Goal: Information Seeking & Learning: Learn about a topic

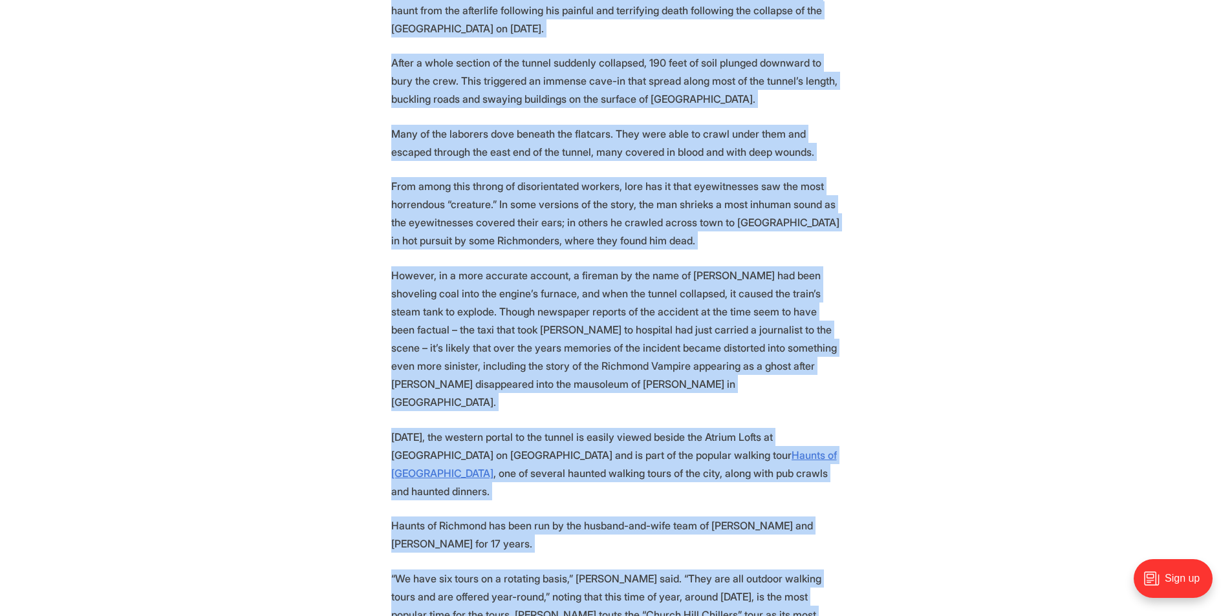
scroll to position [1050, 0]
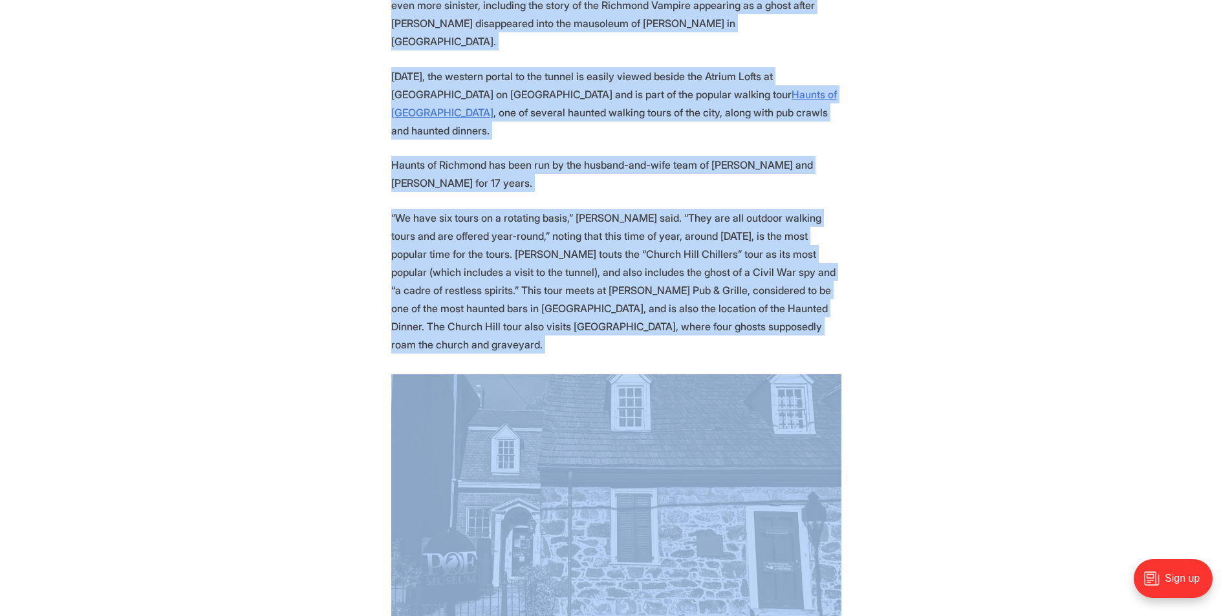
drag, startPoint x: 399, startPoint y: 299, endPoint x: 798, endPoint y: 556, distance: 474.6
copy section "loremip dolor s ametc adipi, elitseddoe temp incid utlabor etdolorem aliq enim …"
click at [461, 209] on p "“We have six tours on a rotating basis,” [PERSON_NAME] said. “They are all outd…" at bounding box center [616, 281] width 450 height 145
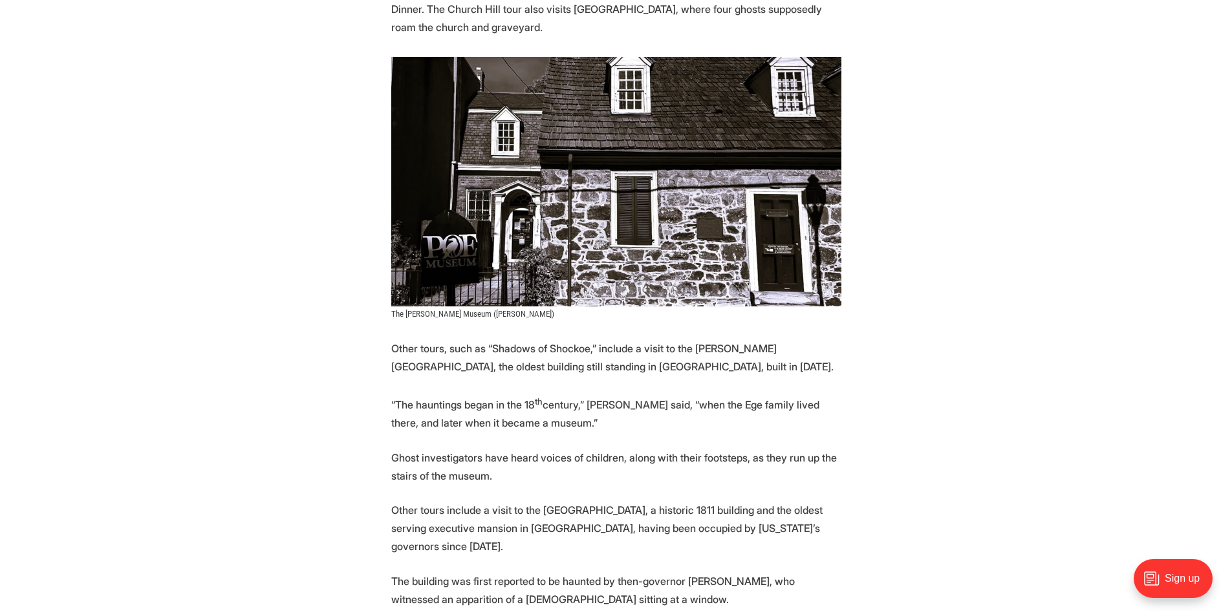
scroll to position [1373, 0]
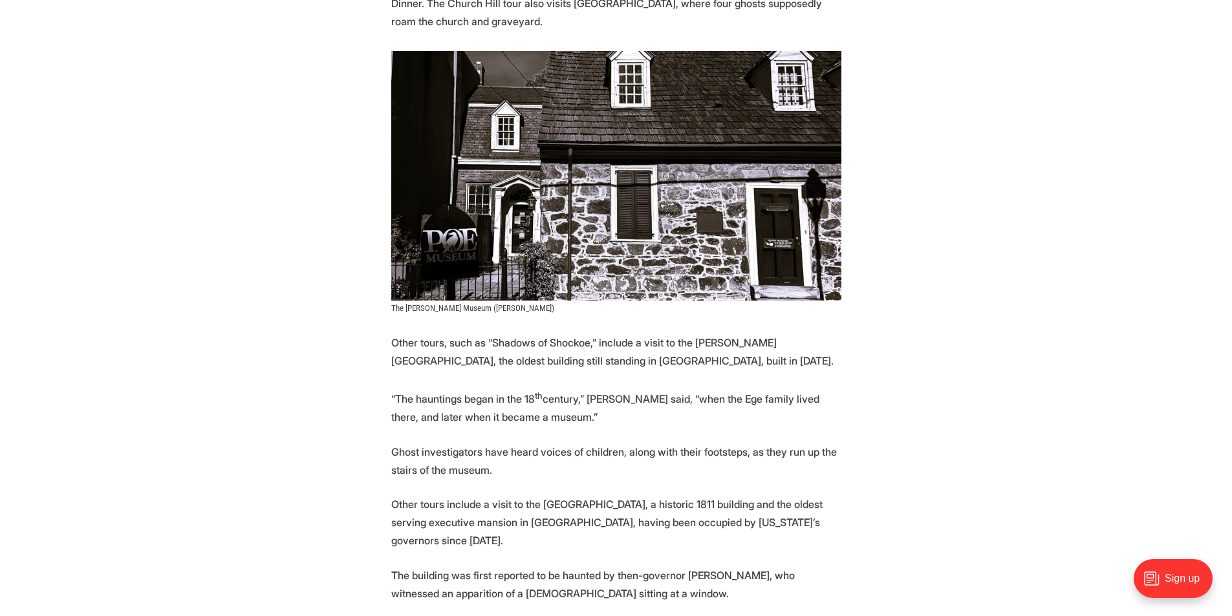
click at [398, 278] on section "Everyone loves a ghost story, especially when those stories originate with real…" at bounding box center [616, 448] width 1232 height 2405
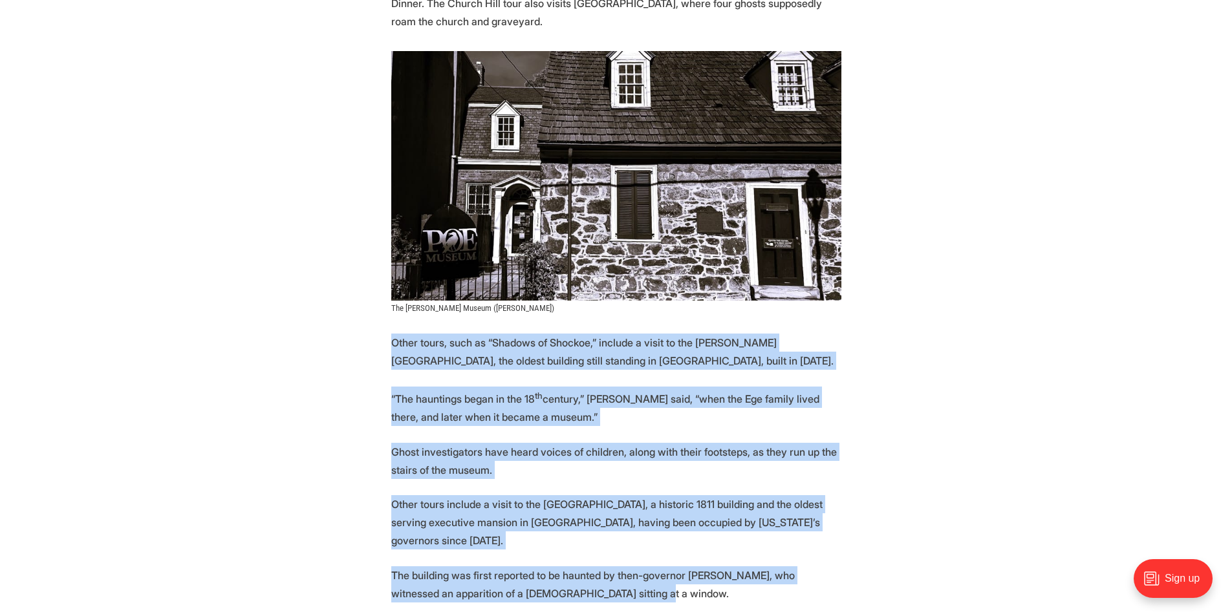
copy section "Other tours, such as “Shadows of Shockoe,” include a visit to the [PERSON_NAME]…"
drag, startPoint x: 393, startPoint y: 276, endPoint x: 734, endPoint y: 534, distance: 428.1
click at [734, 534] on section "Everyone loves a ghost story, especially when those stories originate with real…" at bounding box center [616, 448] width 1232 height 2405
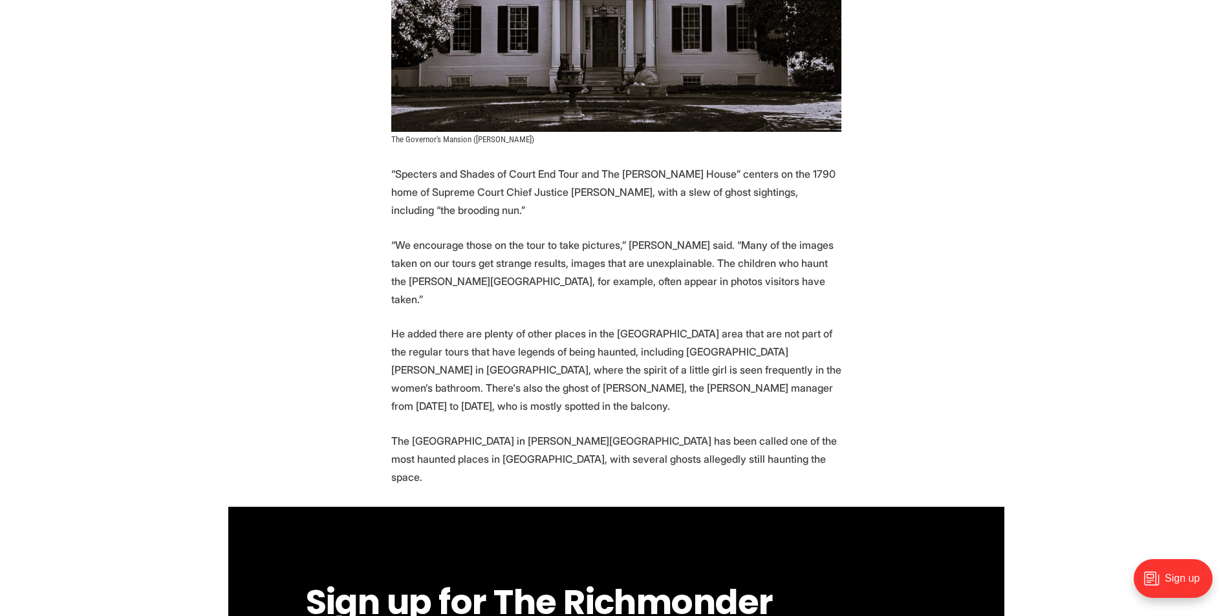
scroll to position [2085, 0]
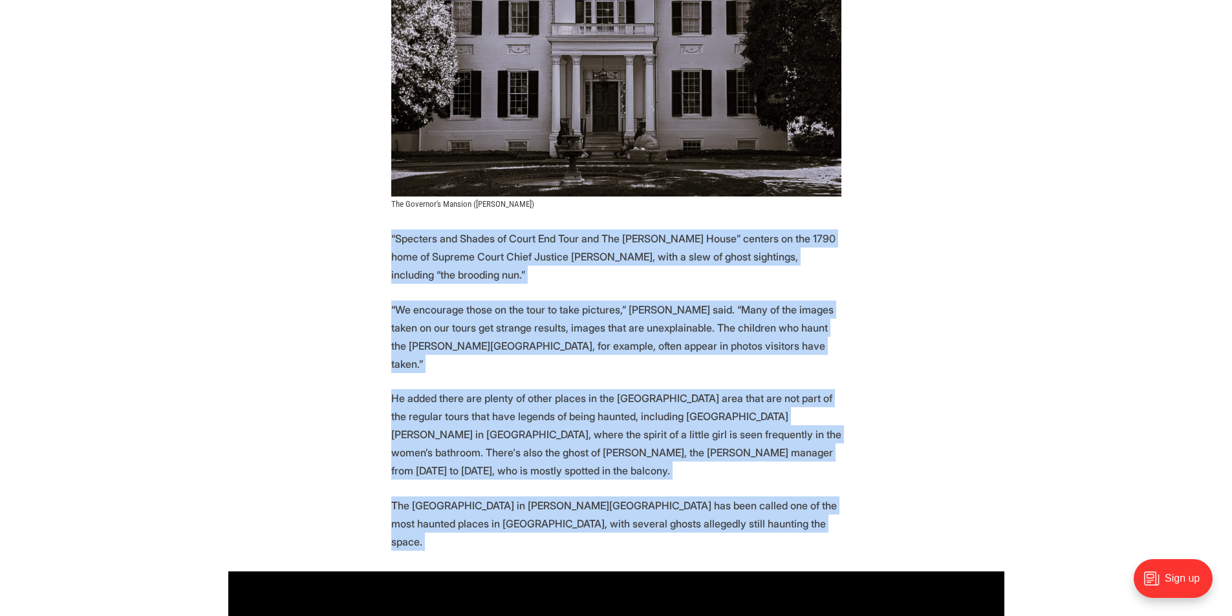
drag, startPoint x: 391, startPoint y: 180, endPoint x: 792, endPoint y: 483, distance: 502.5
copy section "“Loremips dol Sitame co Adipi Eli Sedd eiu Tem Inci Utlabore Etdol” magnaal en …"
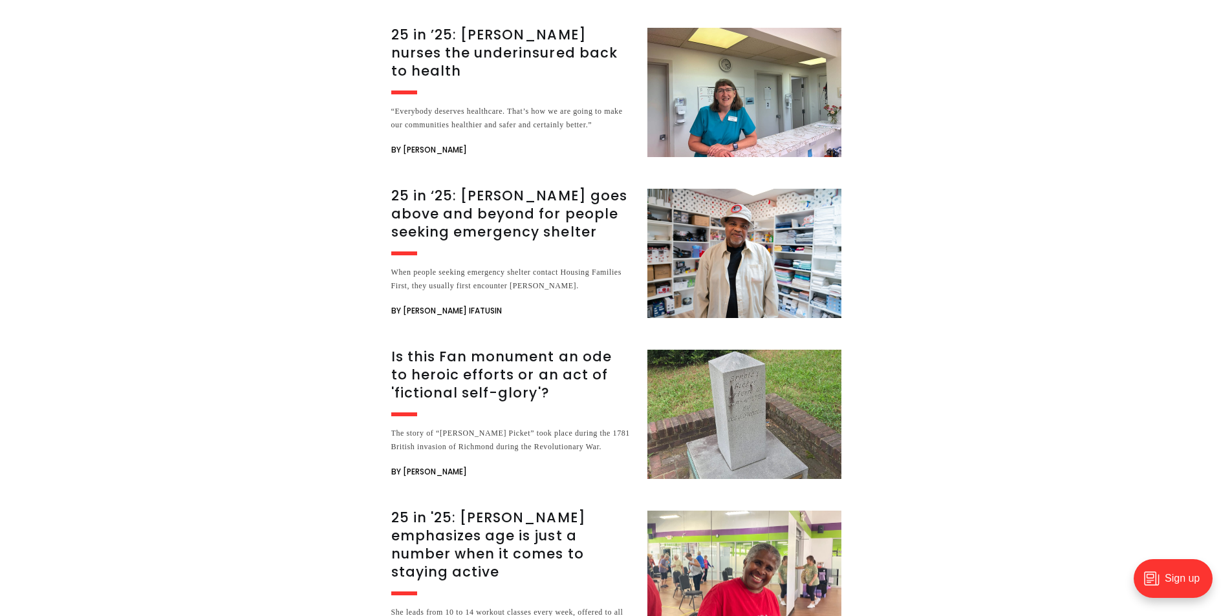
scroll to position [2581, 0]
